Goal: Use online tool/utility: Utilize a website feature to perform a specific function

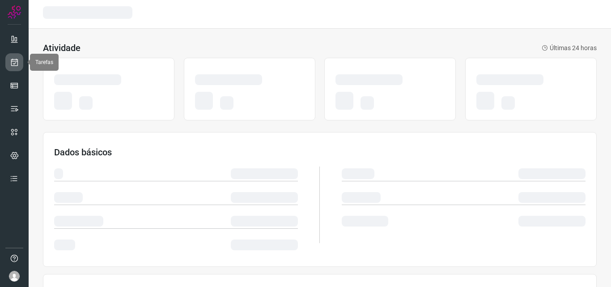
click at [19, 57] on link at bounding box center [14, 62] width 18 height 18
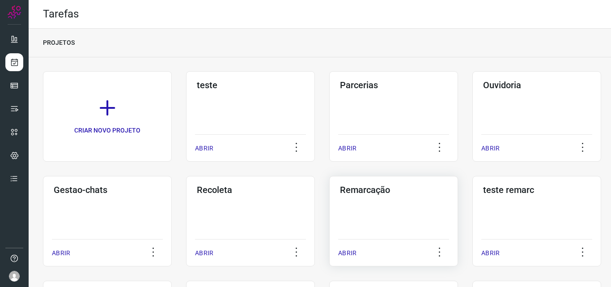
click at [349, 210] on div "Remarcação ABRIR" at bounding box center [393, 221] width 129 height 90
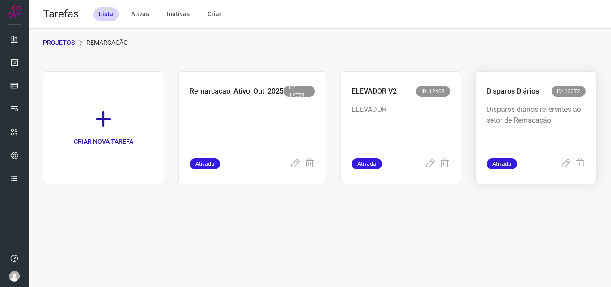
click at [540, 124] on p "Disparos diarios referentes ao setor de Remacação" at bounding box center [536, 126] width 99 height 45
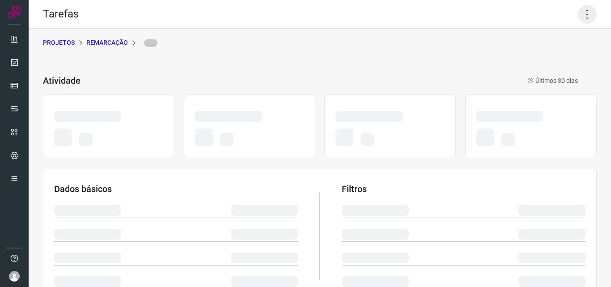
click at [578, 12] on icon at bounding box center [587, 14] width 19 height 19
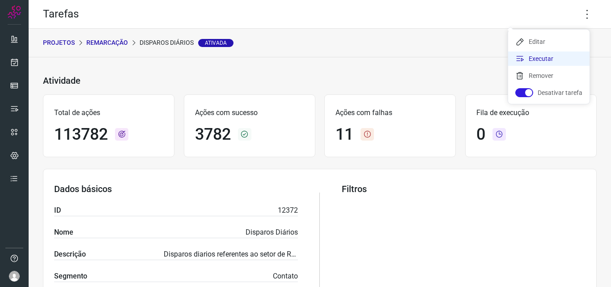
click at [567, 58] on li "Executar" at bounding box center [548, 58] width 81 height 14
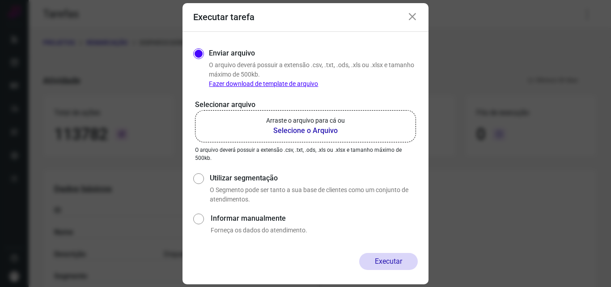
click at [301, 132] on b "Selecione o Arquivo" at bounding box center [305, 130] width 79 height 11
click at [0, 0] on input "Arraste o arquivo para cá ou Selecione o Arquivo" at bounding box center [0, 0] width 0 height 0
click at [410, 16] on icon at bounding box center [412, 17] width 11 height 11
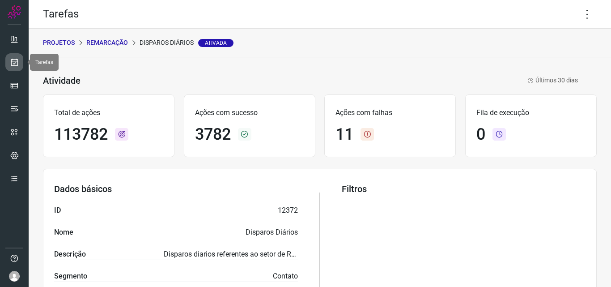
click at [19, 61] on link at bounding box center [14, 62] width 18 height 18
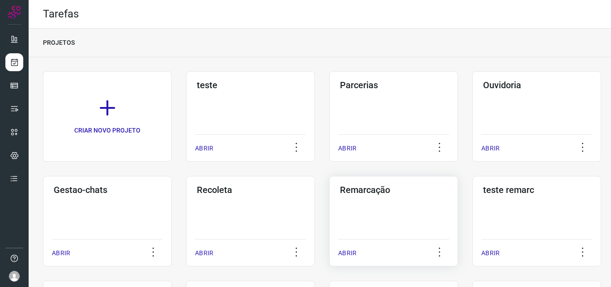
click at [389, 210] on div "Remarcação ABRIR" at bounding box center [393, 221] width 129 height 90
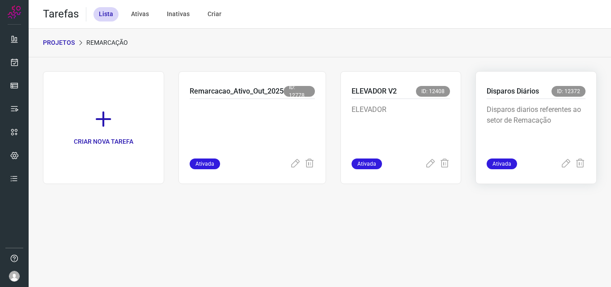
click at [512, 96] on p "Disparos Diários" at bounding box center [513, 91] width 52 height 11
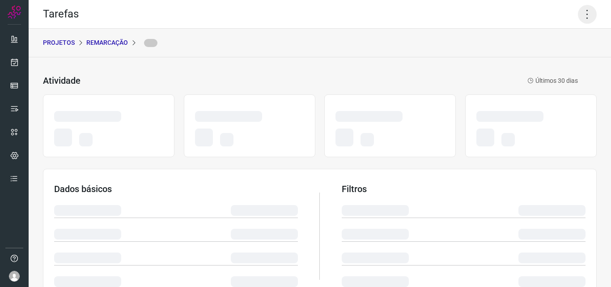
click at [578, 12] on icon at bounding box center [587, 14] width 19 height 19
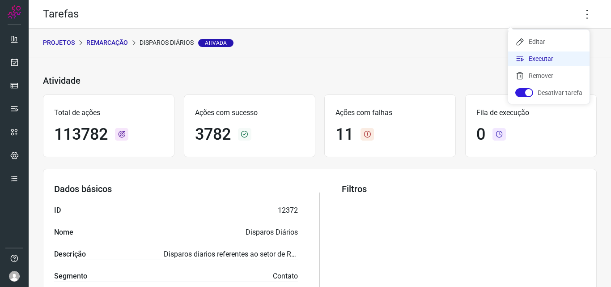
click at [563, 60] on li "Executar" at bounding box center [548, 58] width 81 height 14
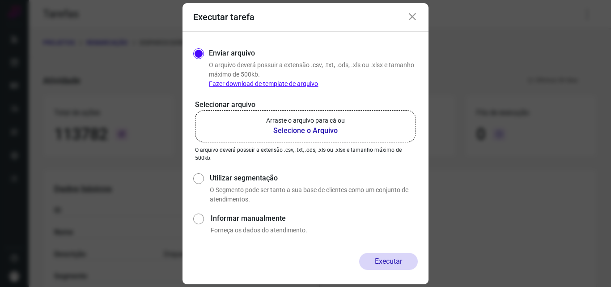
click at [301, 127] on b "Selecione o Arquivo" at bounding box center [305, 130] width 79 height 11
click at [0, 0] on input "Arraste o arquivo para cá ou Selecione o Arquivo" at bounding box center [0, 0] width 0 height 0
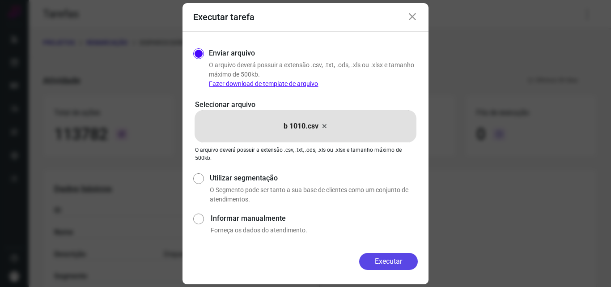
click at [388, 256] on button "Executar" at bounding box center [388, 261] width 59 height 17
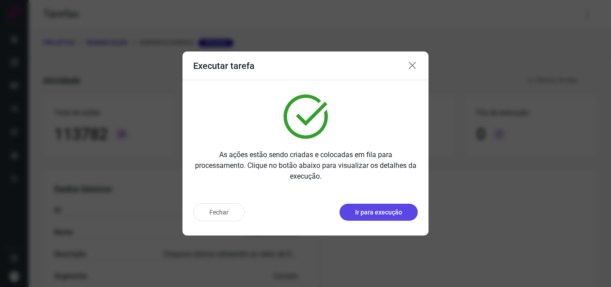
click at [401, 212] on p "Ir para execução" at bounding box center [378, 212] width 47 height 9
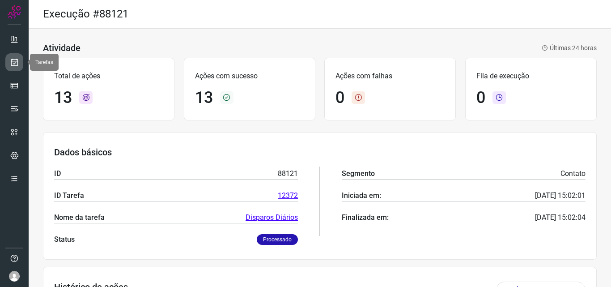
click at [18, 64] on icon at bounding box center [14, 62] width 9 height 9
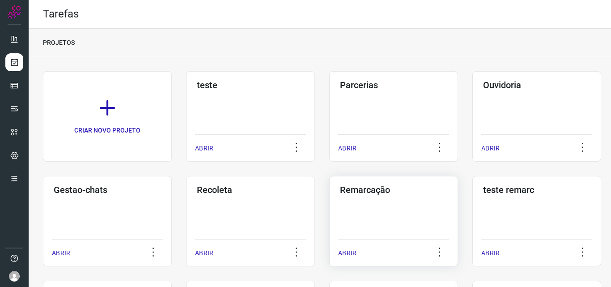
click at [365, 204] on div "Remarcação ABRIR" at bounding box center [393, 221] width 129 height 90
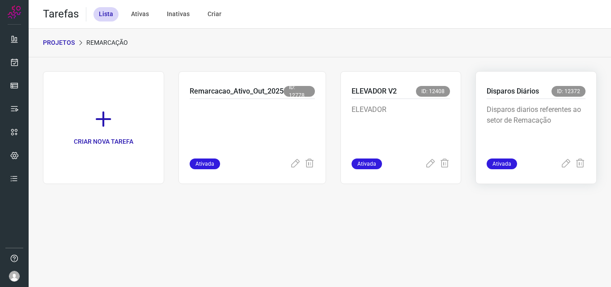
click at [510, 105] on p "Disparos diarios referentes ao setor de Remacação" at bounding box center [536, 126] width 99 height 45
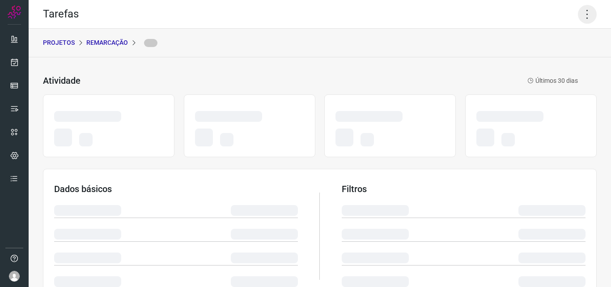
click at [581, 9] on icon at bounding box center [587, 14] width 19 height 19
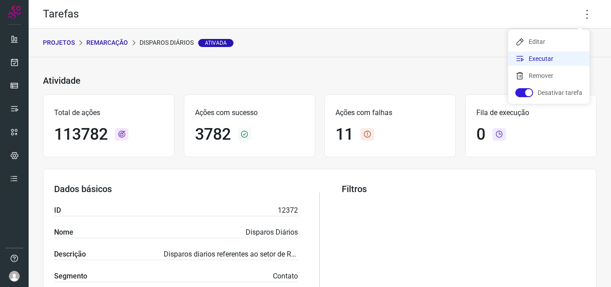
click at [547, 59] on li "Executar" at bounding box center [548, 58] width 81 height 14
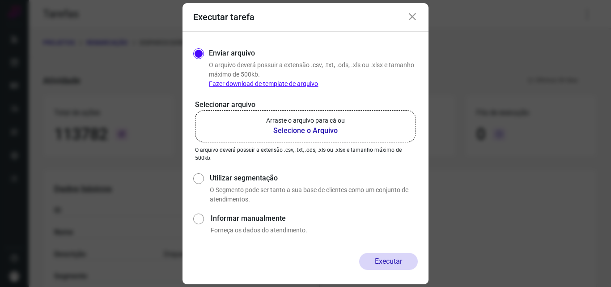
click at [288, 128] on b "Selecione o Arquivo" at bounding box center [305, 130] width 79 height 11
click at [0, 0] on input "Arraste o arquivo para cá ou Selecione o Arquivo" at bounding box center [0, 0] width 0 height 0
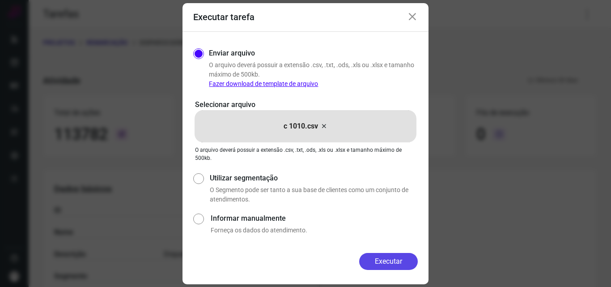
click at [390, 260] on button "Executar" at bounding box center [388, 261] width 59 height 17
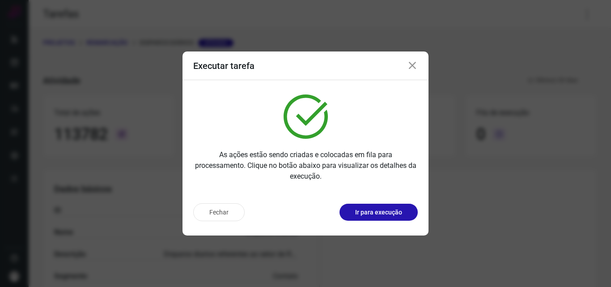
click at [388, 212] on p "Ir para execução" at bounding box center [378, 212] width 47 height 9
